Goal: Download file/media

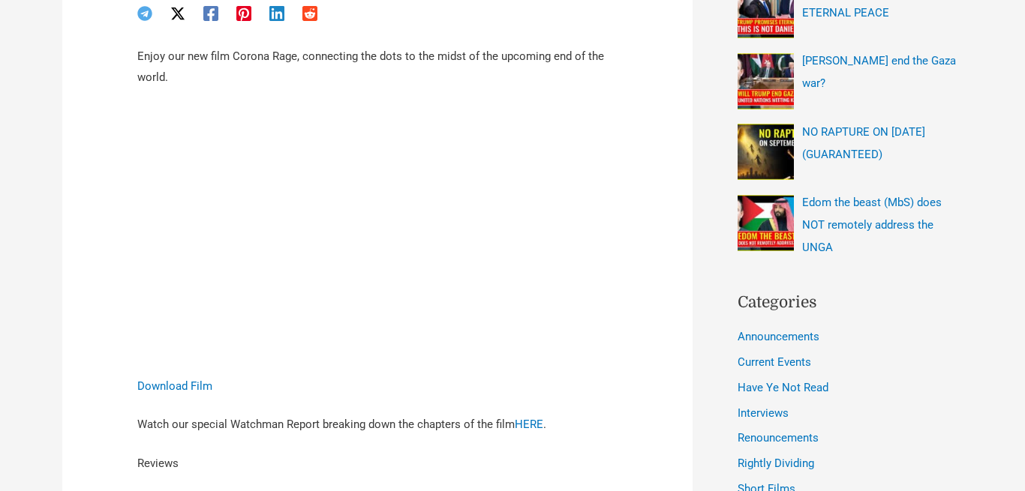
scroll to position [596, 0]
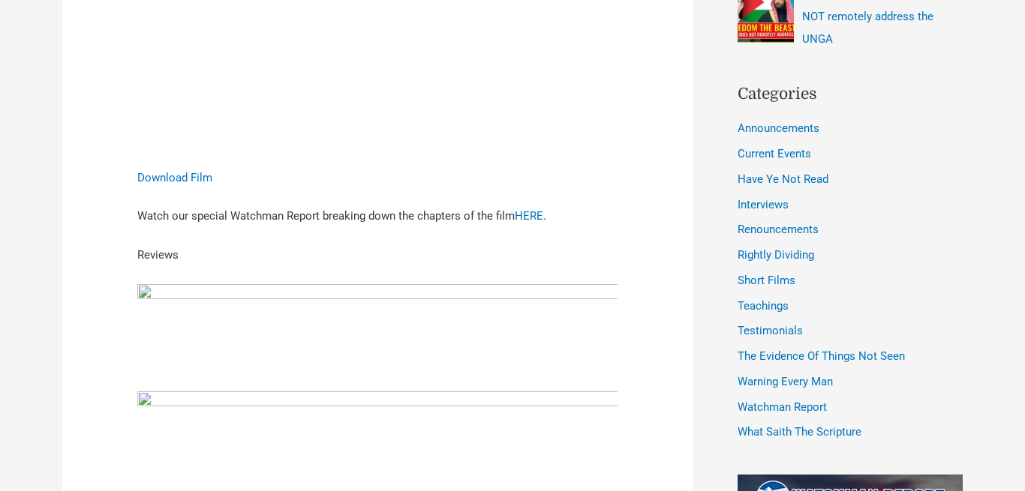
scroll to position [848, 0]
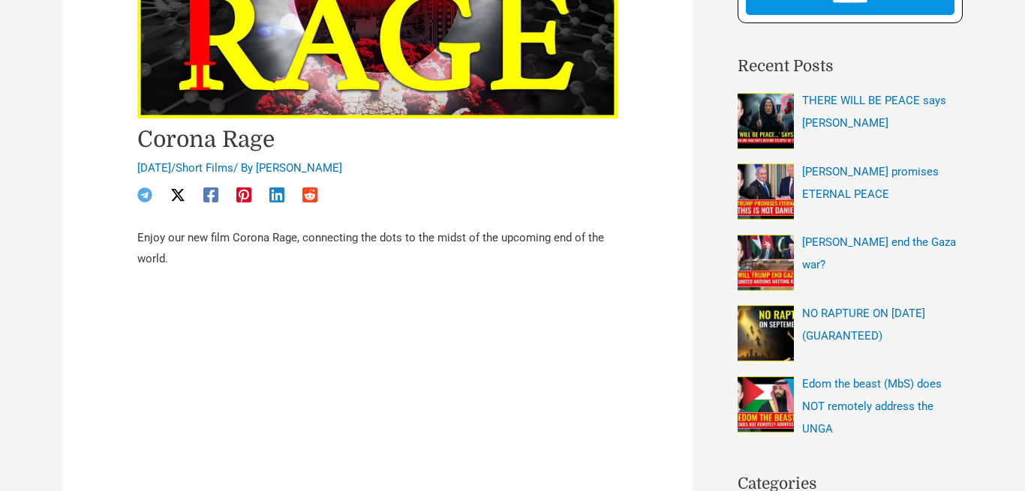
scroll to position [466, 0]
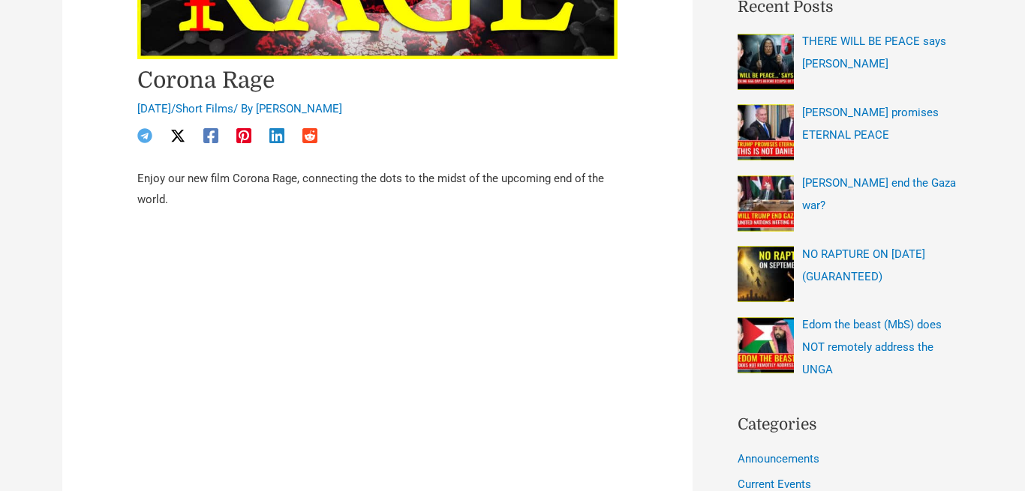
click at [366, 272] on iframe at bounding box center [377, 364] width 480 height 270
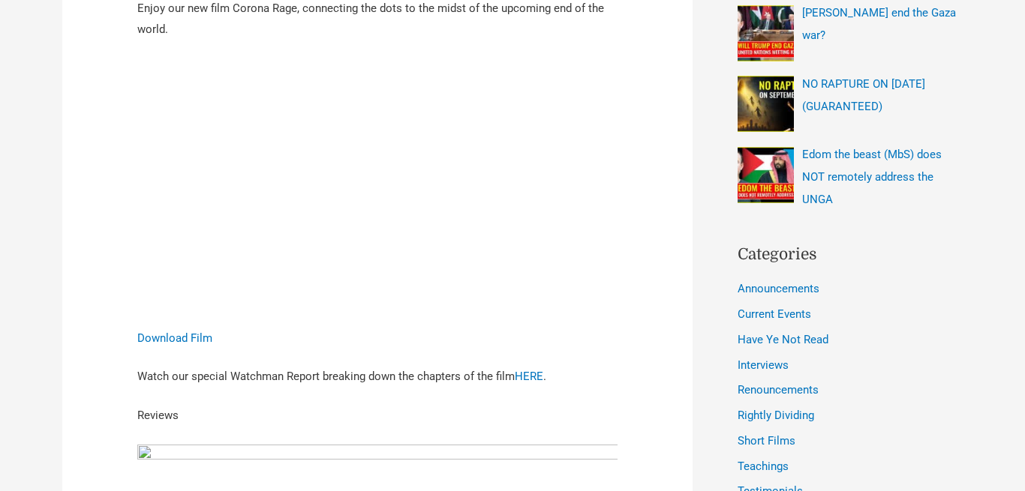
scroll to position [661, 0]
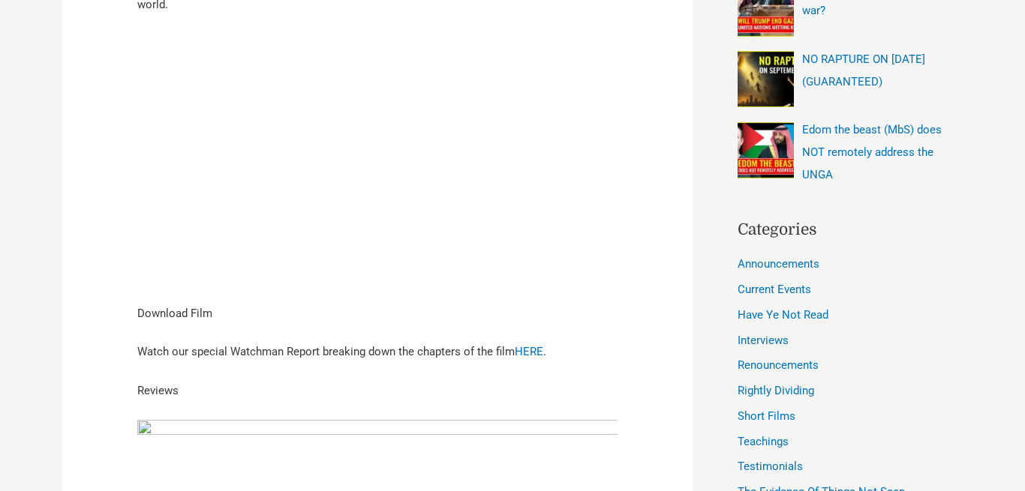
click at [168, 307] on link "Download Film" at bounding box center [174, 314] width 75 height 14
click at [528, 345] on link "HERE" at bounding box center [529, 352] width 29 height 14
